Goal: Information Seeking & Learning: Learn about a topic

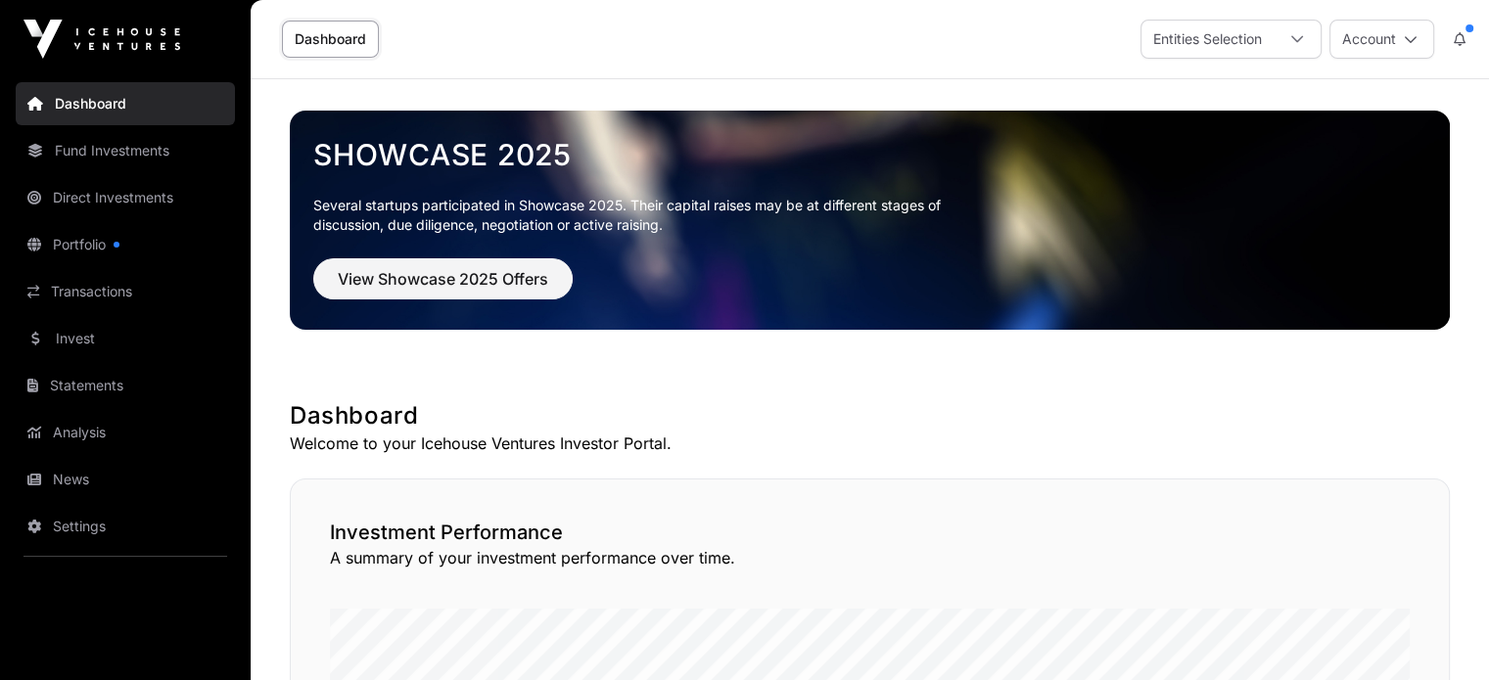
click at [125, 151] on link "Fund Investments" at bounding box center [125, 150] width 219 height 43
click at [117, 153] on link "Fund Investments" at bounding box center [125, 150] width 219 height 43
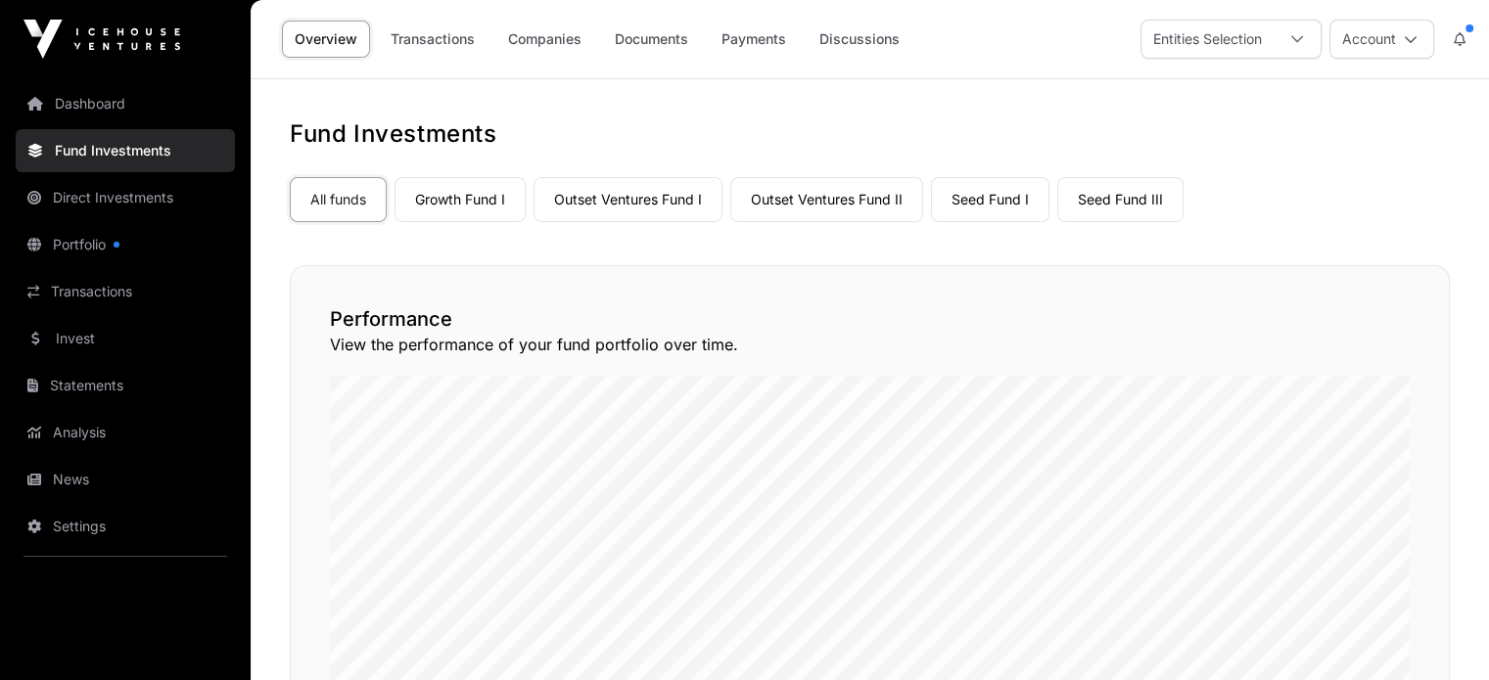
click at [791, 200] on link "Outset Ventures Fund II" at bounding box center [826, 199] width 193 height 45
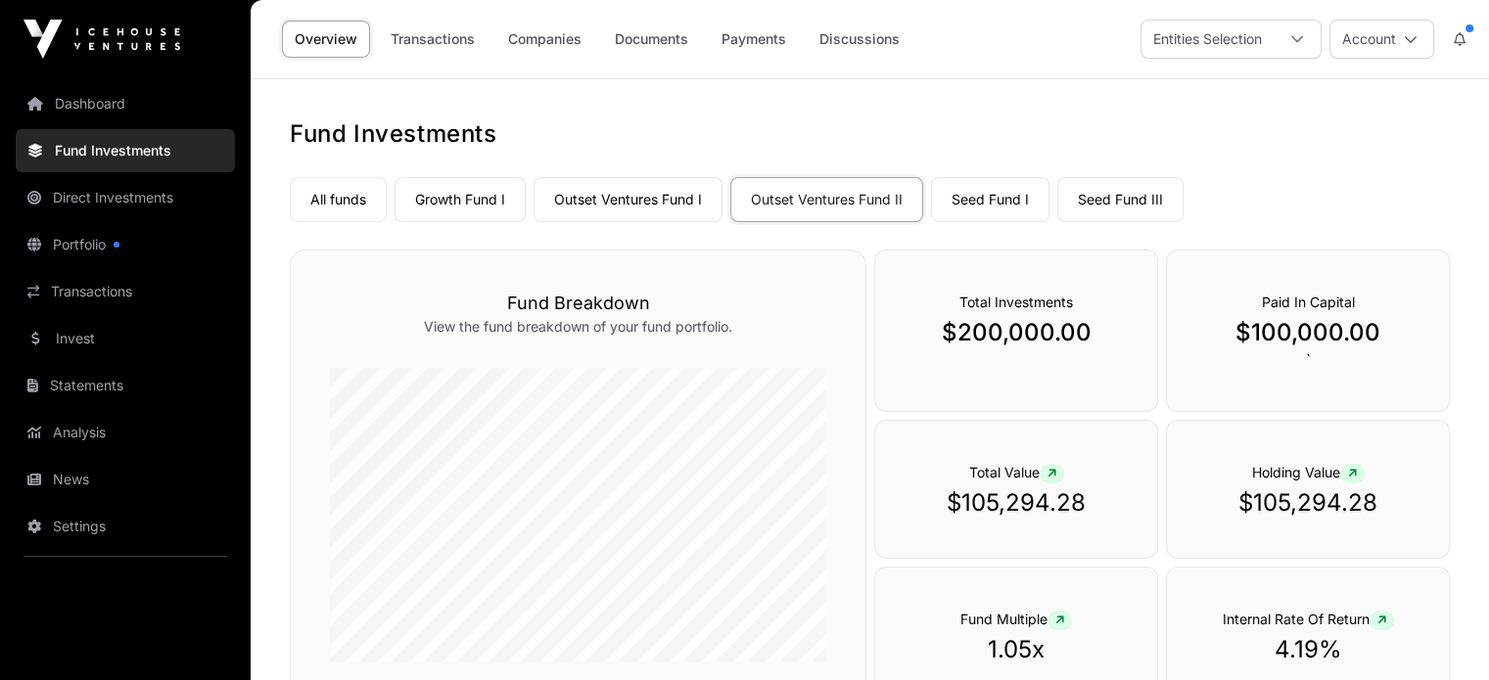
click at [564, 50] on link "Companies" at bounding box center [544, 39] width 99 height 37
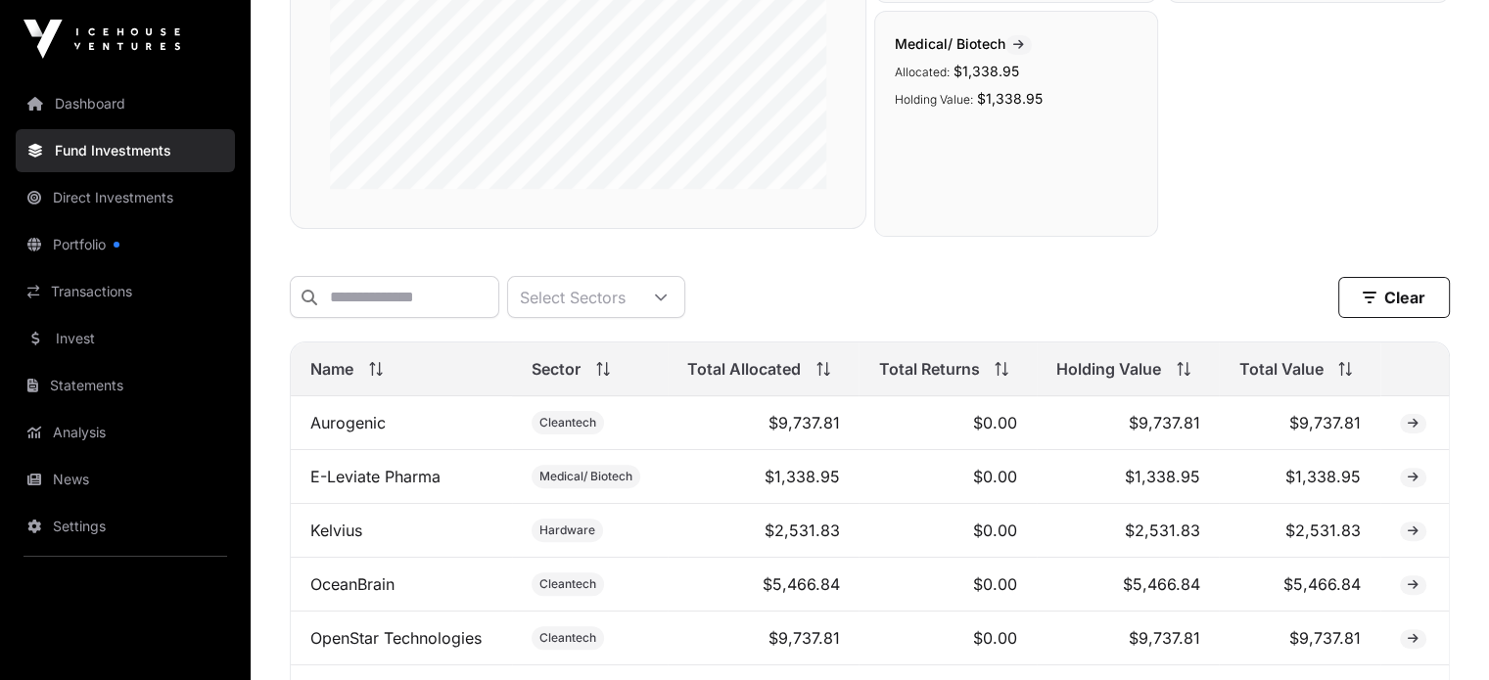
scroll to position [490, 0]
click at [1317, 380] on span "Total Value" at bounding box center [1281, 367] width 84 height 23
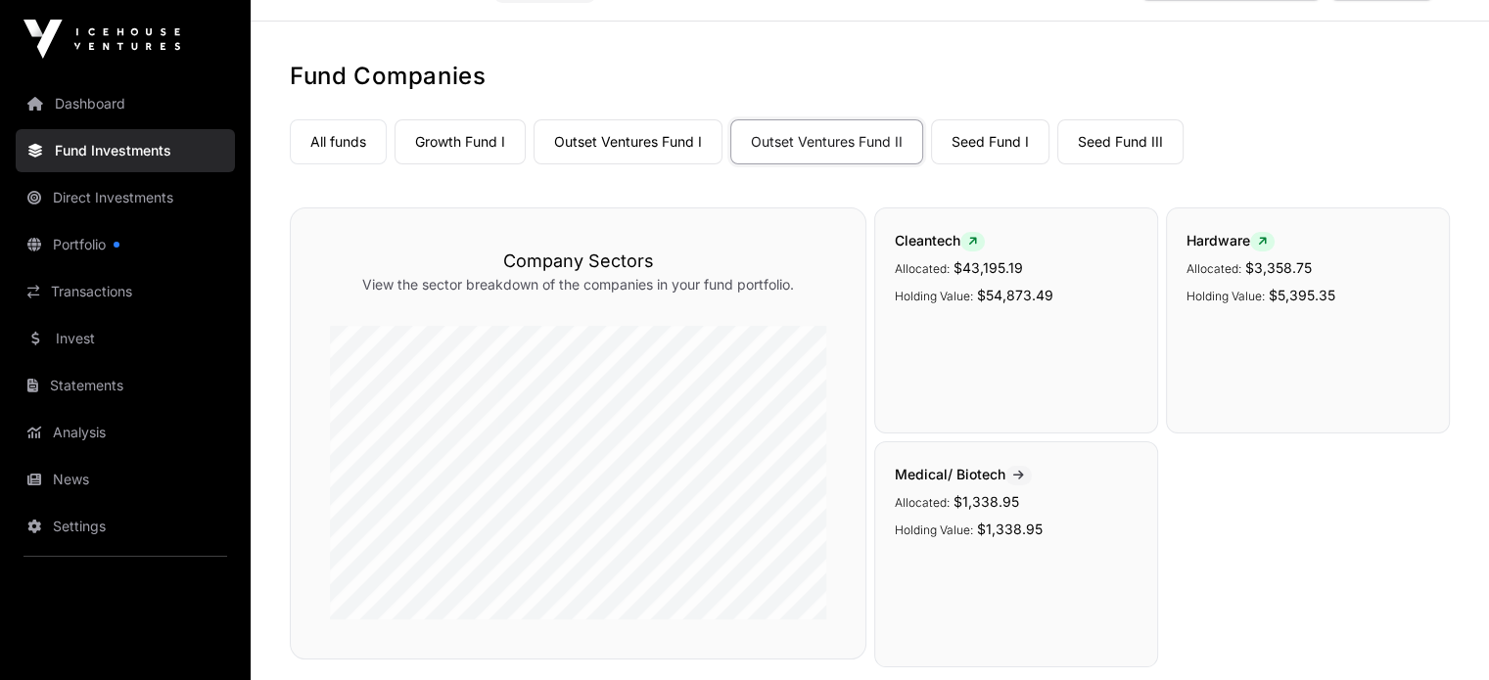
scroll to position [0, 0]
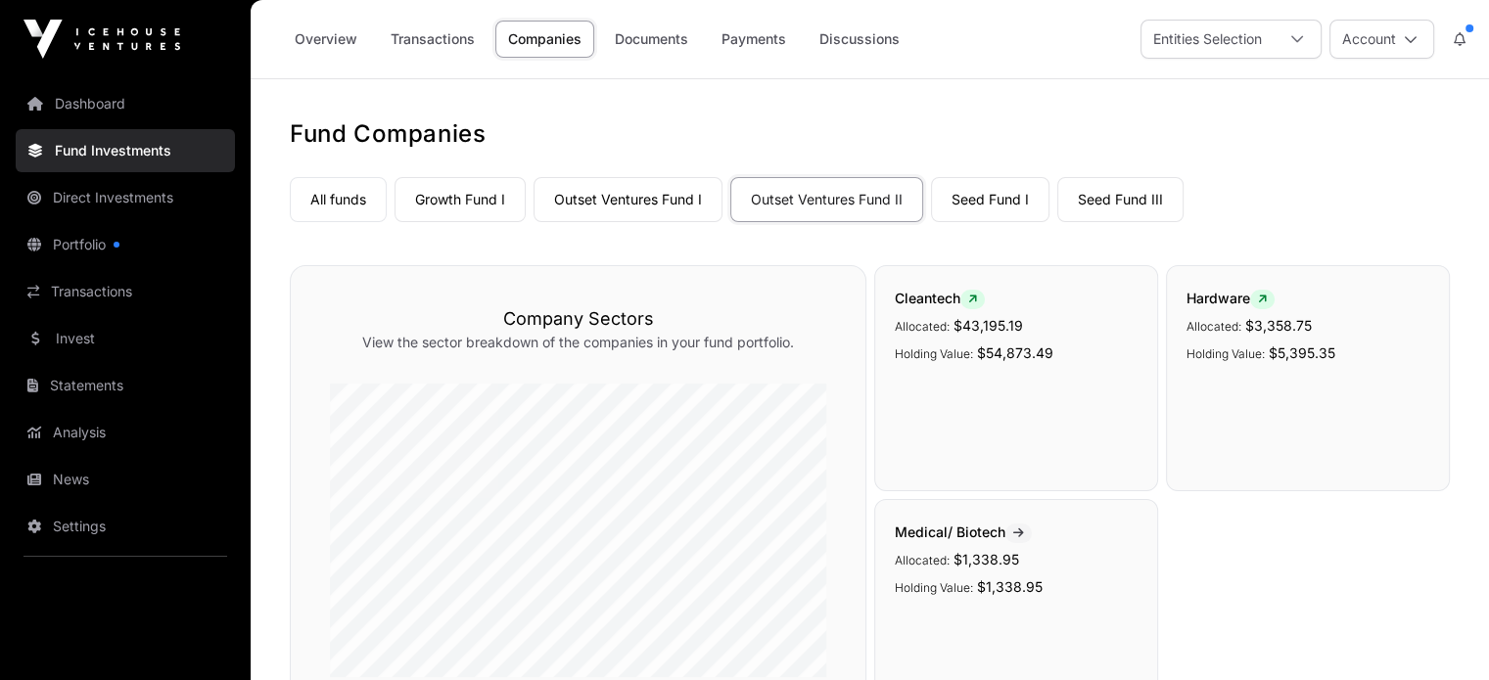
click at [1137, 199] on link "Seed Fund III" at bounding box center [1120, 199] width 126 height 45
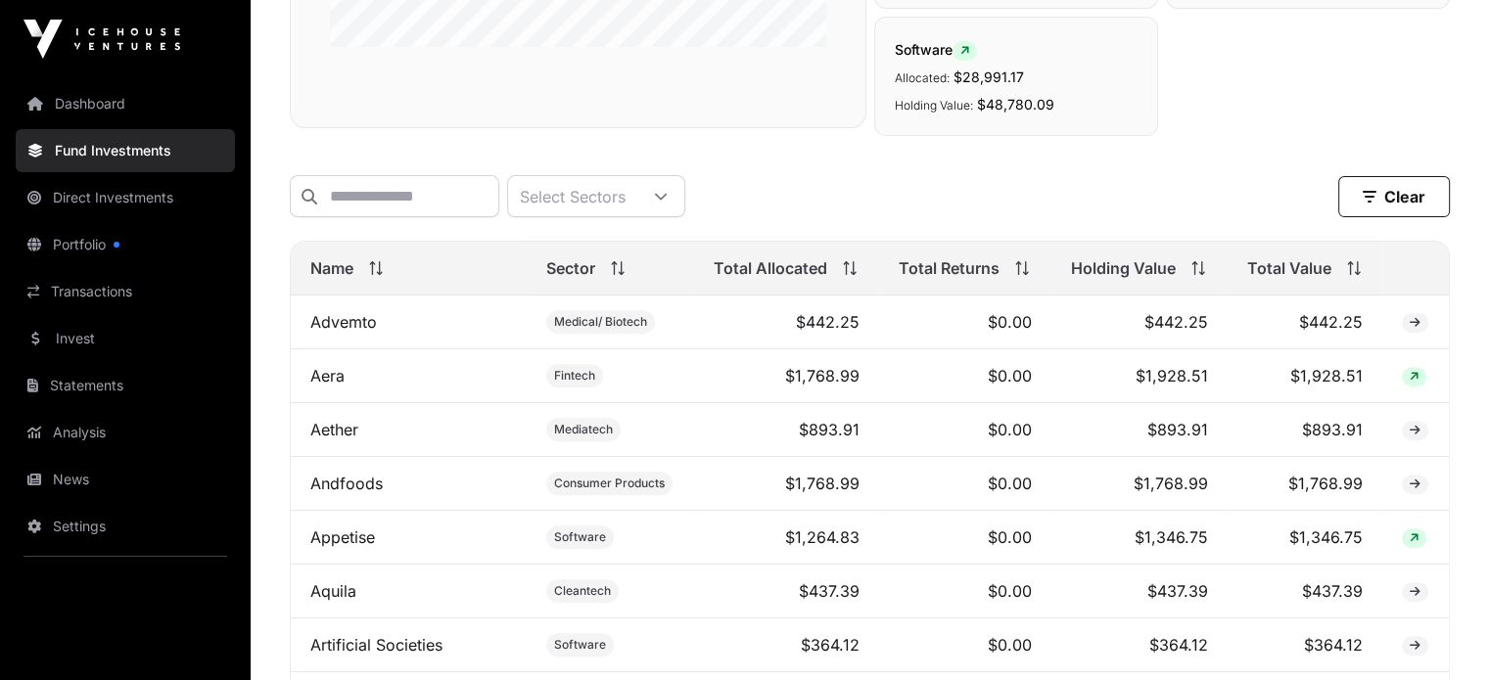
scroll to position [685, 0]
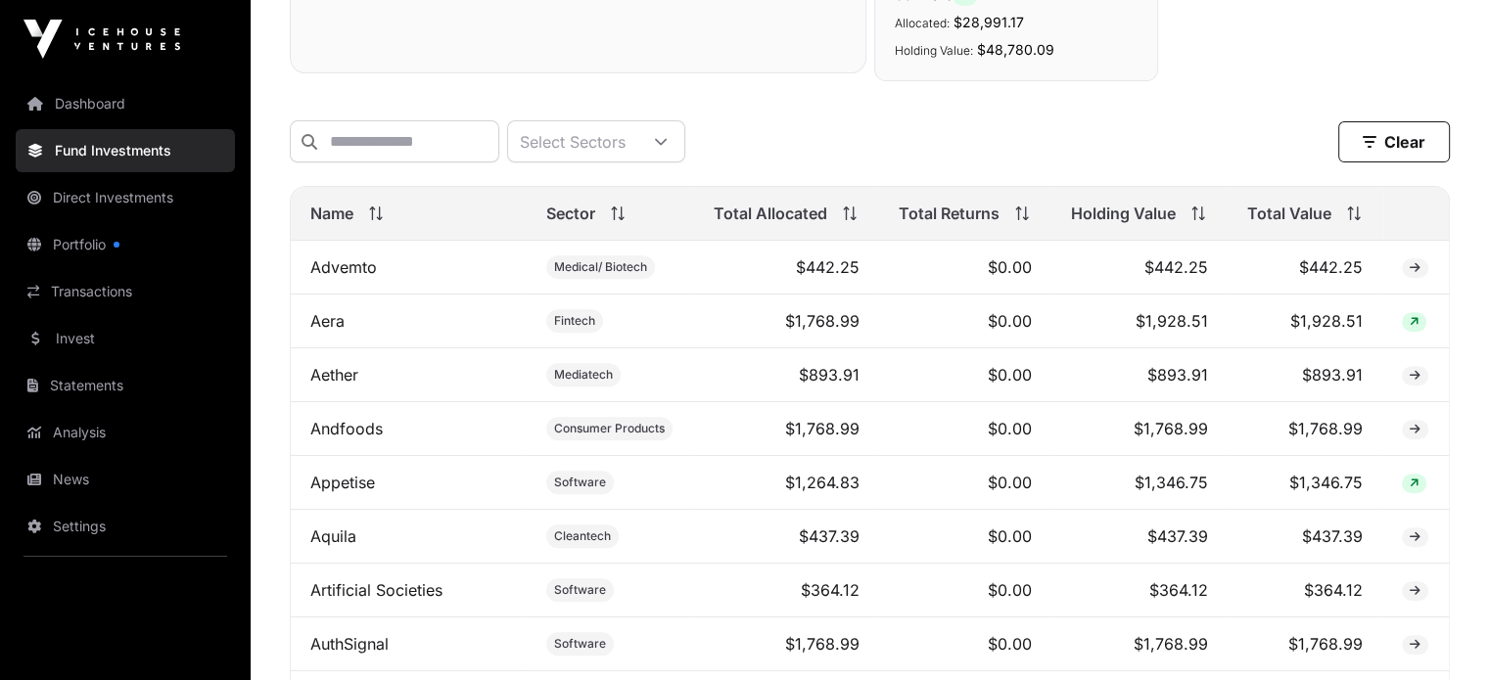
click at [1357, 220] on icon at bounding box center [1356, 214] width 1 height 14
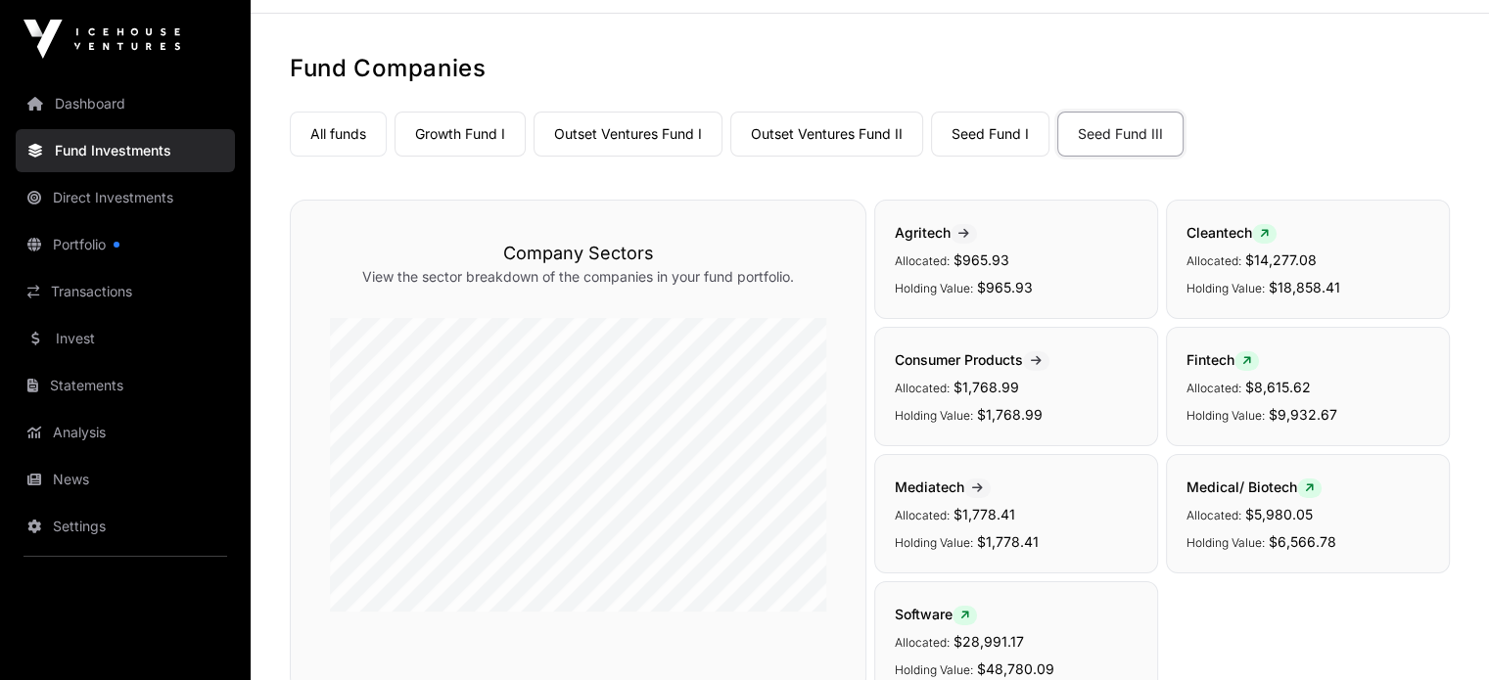
scroll to position [0, 0]
